Goal: Task Accomplishment & Management: Use online tool/utility

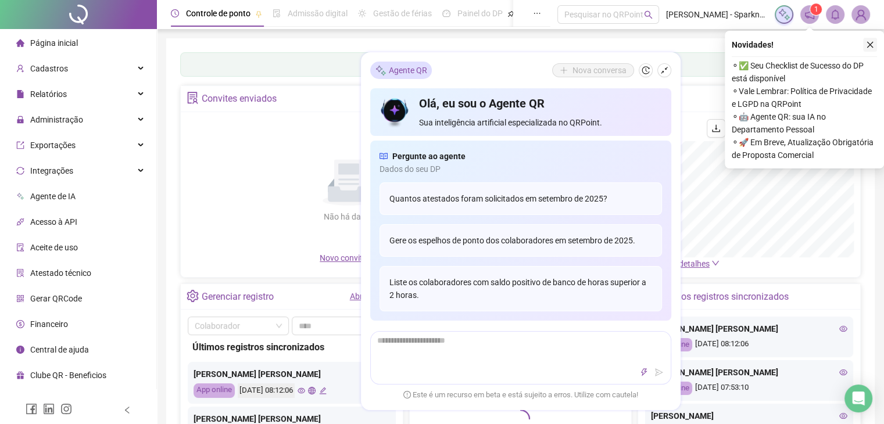
click at [872, 44] on icon "close" at bounding box center [871, 45] width 6 height 6
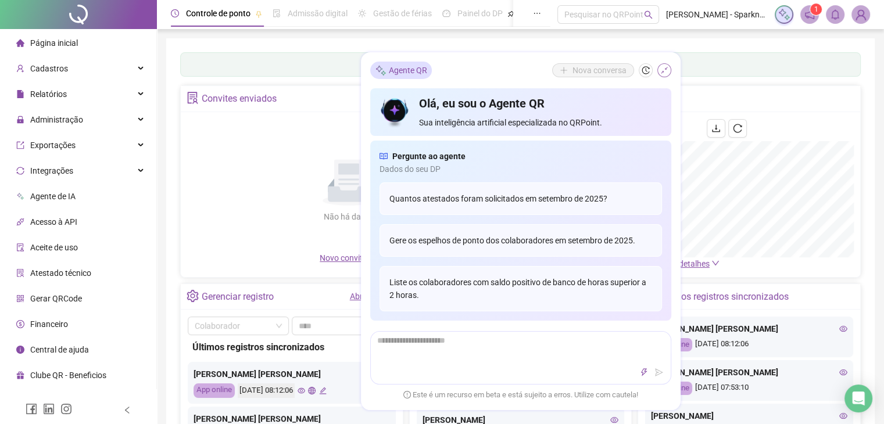
click at [661, 73] on icon "shrink" at bounding box center [665, 70] width 8 height 8
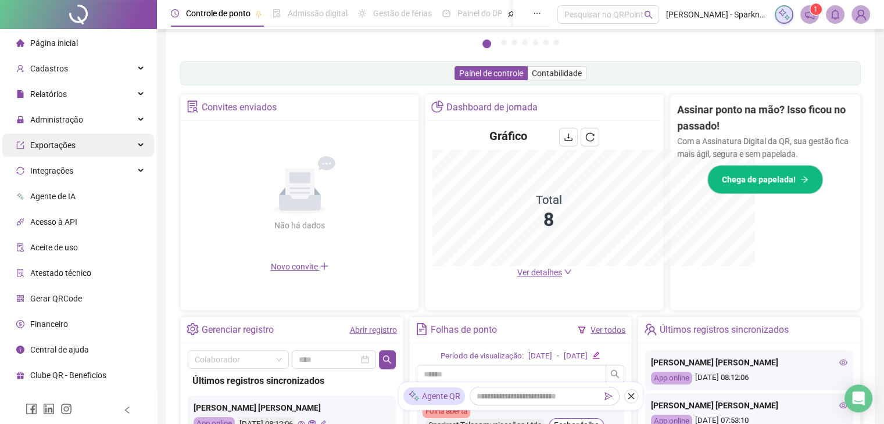
scroll to position [172, 0]
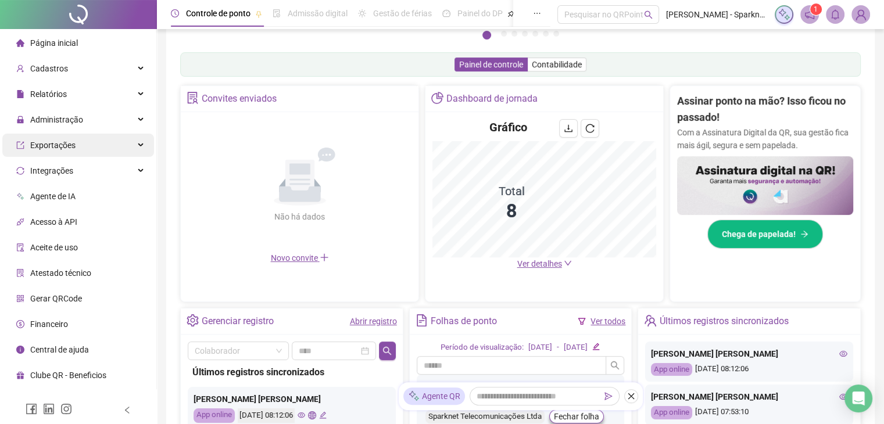
click at [65, 134] on ul "Página inicial Cadastros Relatórios Administração Exportações Integrações Agent…" at bounding box center [78, 209] width 157 height 360
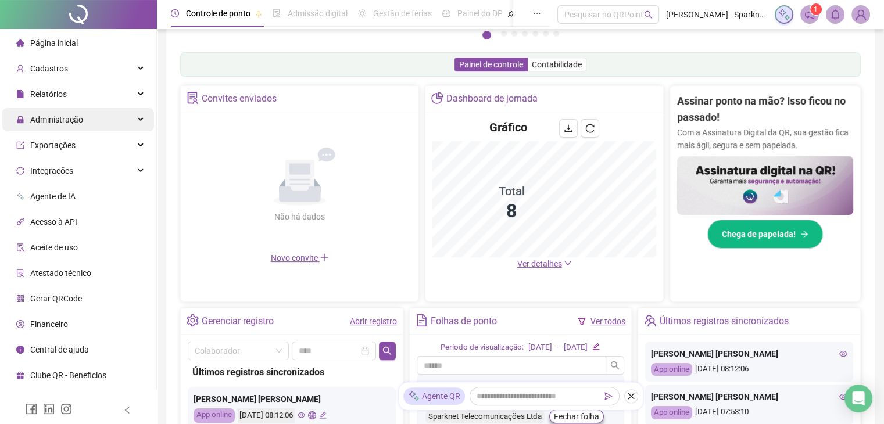
click at [131, 115] on div "Administração" at bounding box center [78, 119] width 152 height 23
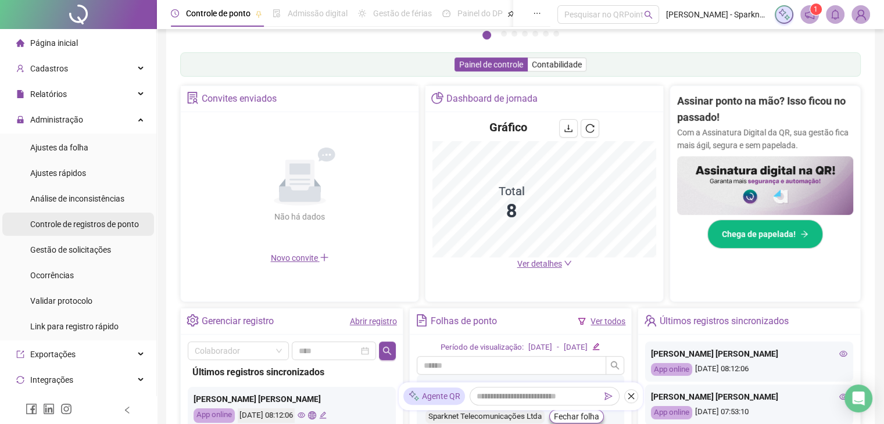
click at [91, 229] on span "Controle de registros de ponto" at bounding box center [84, 224] width 109 height 9
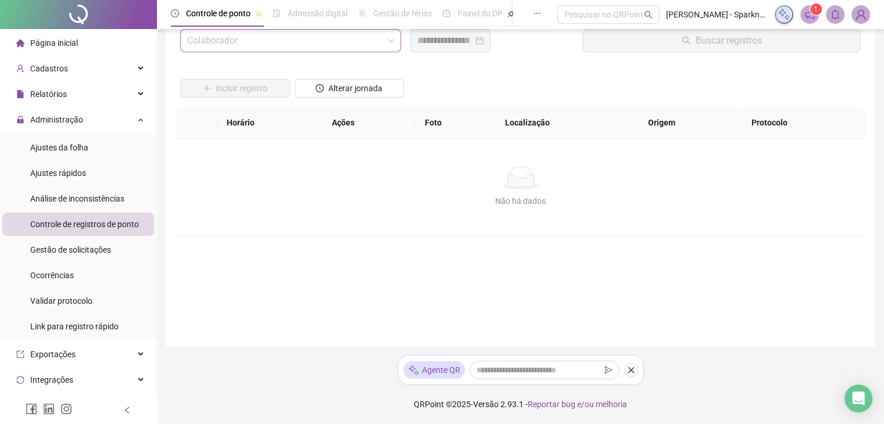
click at [261, 47] on input "search" at bounding box center [285, 41] width 197 height 22
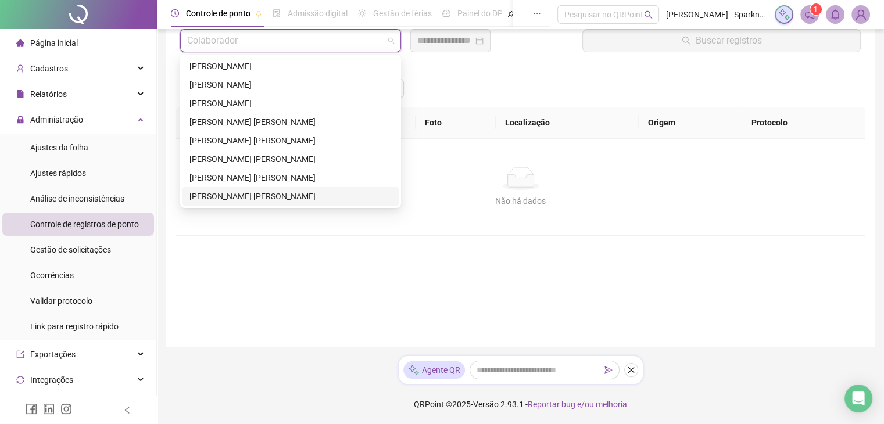
click at [229, 199] on div "[PERSON_NAME] [PERSON_NAME]" at bounding box center [291, 196] width 202 height 13
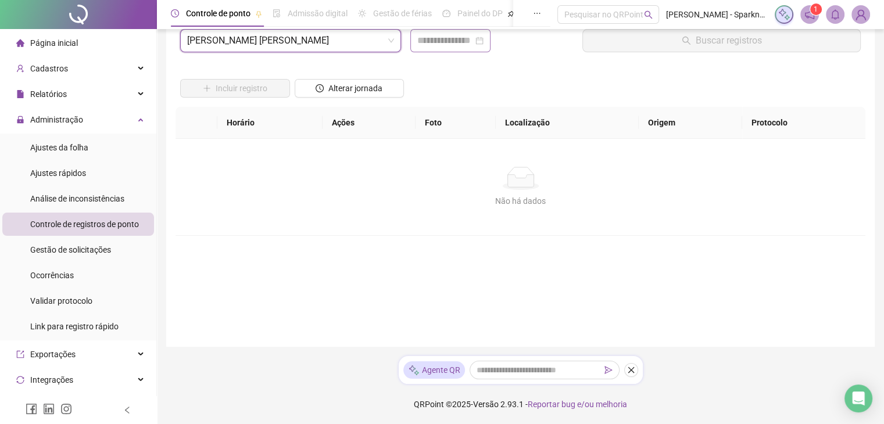
click at [484, 40] on div at bounding box center [450, 41] width 66 height 14
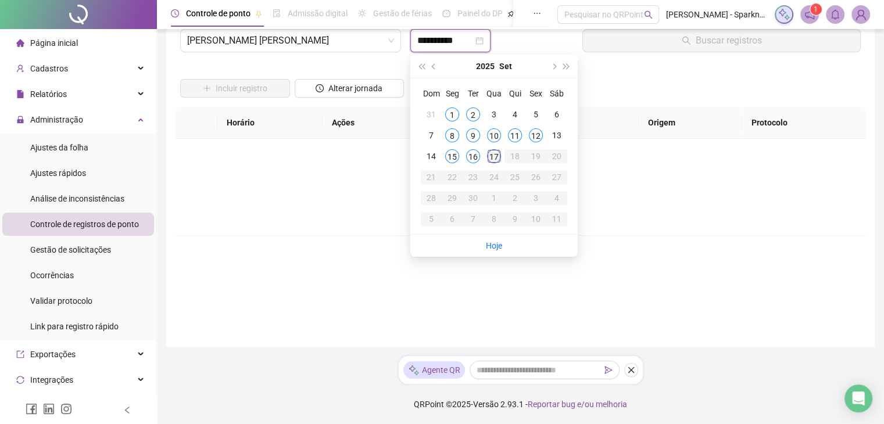
type input "**********"
click at [495, 153] on div "17" at bounding box center [494, 156] width 14 height 14
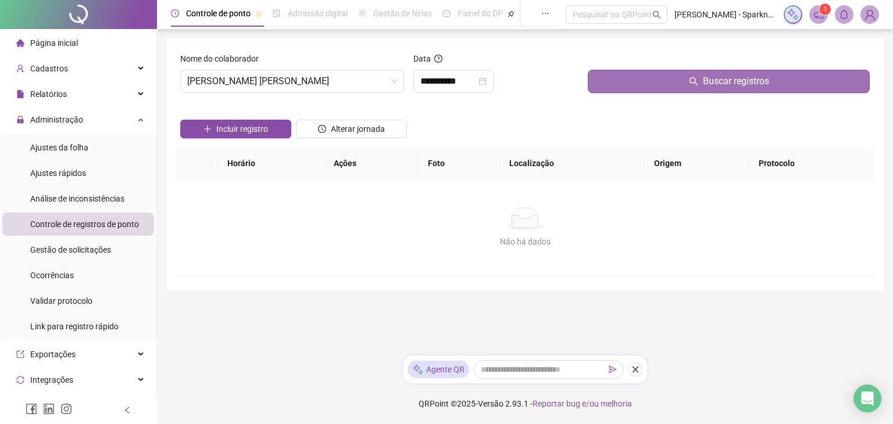
click at [626, 82] on button "Buscar registros" at bounding box center [729, 81] width 282 height 23
